Goal: Find specific page/section: Find specific page/section

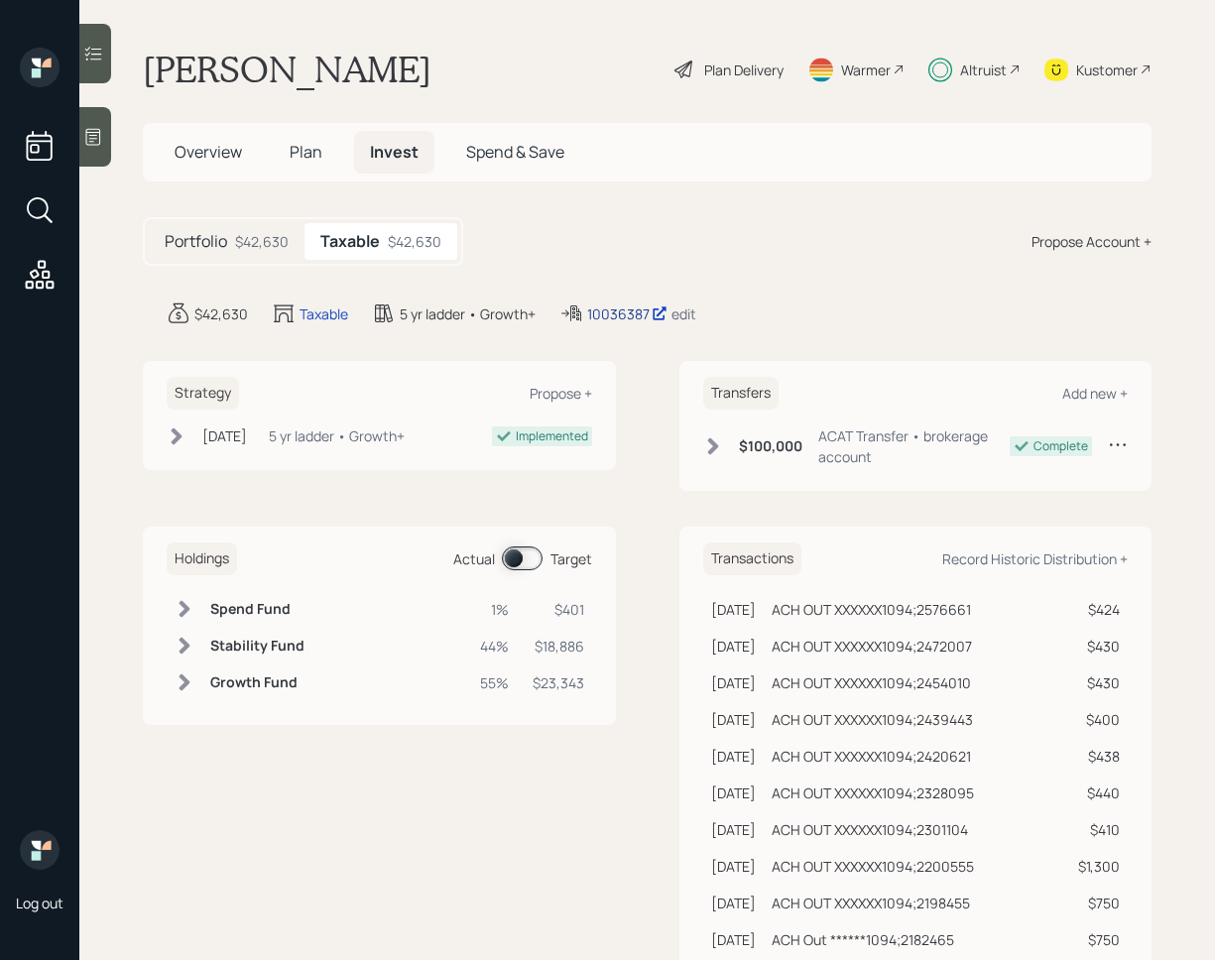
click at [622, 315] on div "10036387" at bounding box center [627, 314] width 80 height 21
click at [617, 316] on div "10036387" at bounding box center [627, 314] width 80 height 21
click at [1123, 63] on div "Kustomer" at bounding box center [1107, 70] width 62 height 21
click at [309, 159] on span "Plan" at bounding box center [306, 152] width 33 height 22
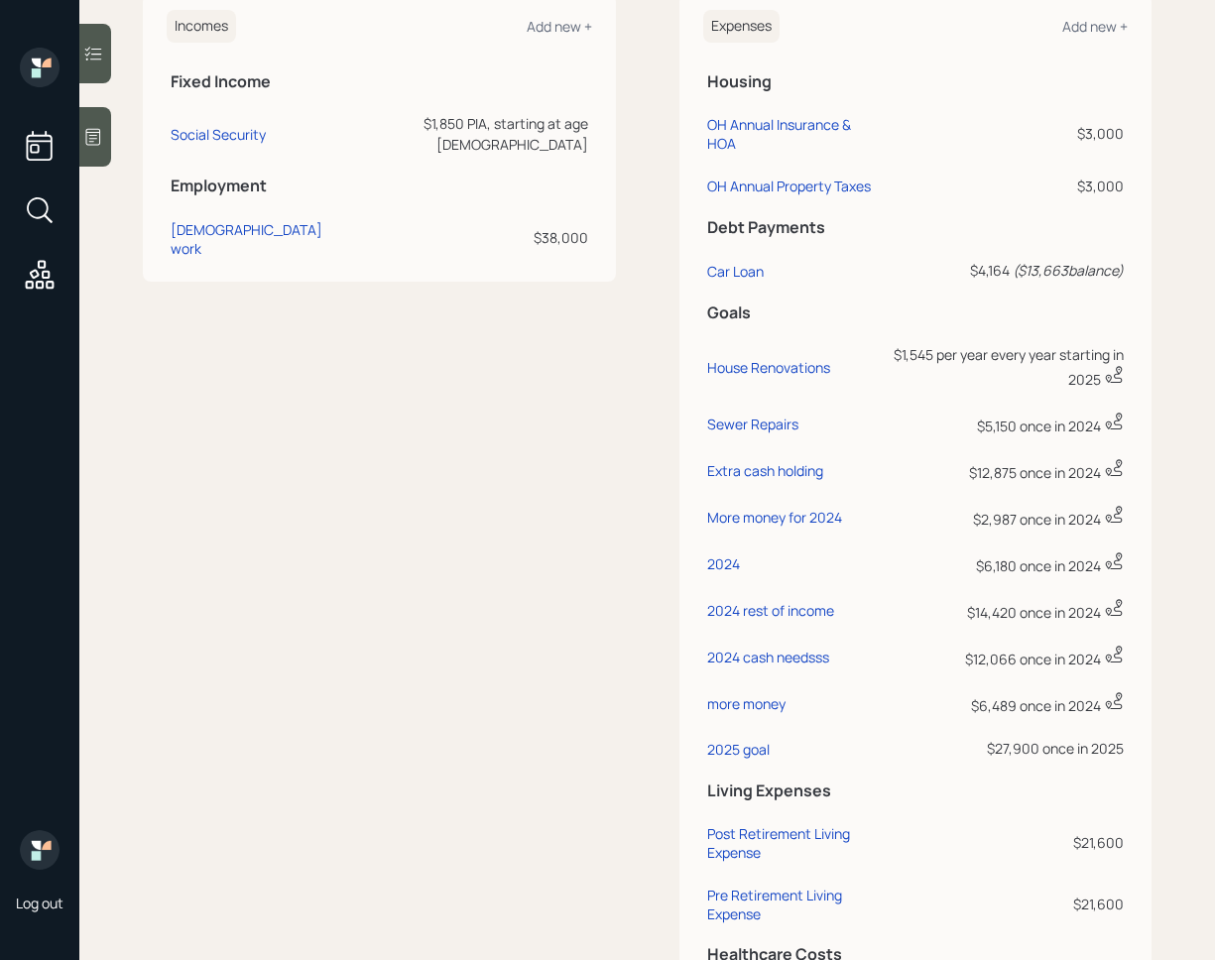
scroll to position [930, 0]
